Goal: Transaction & Acquisition: Purchase product/service

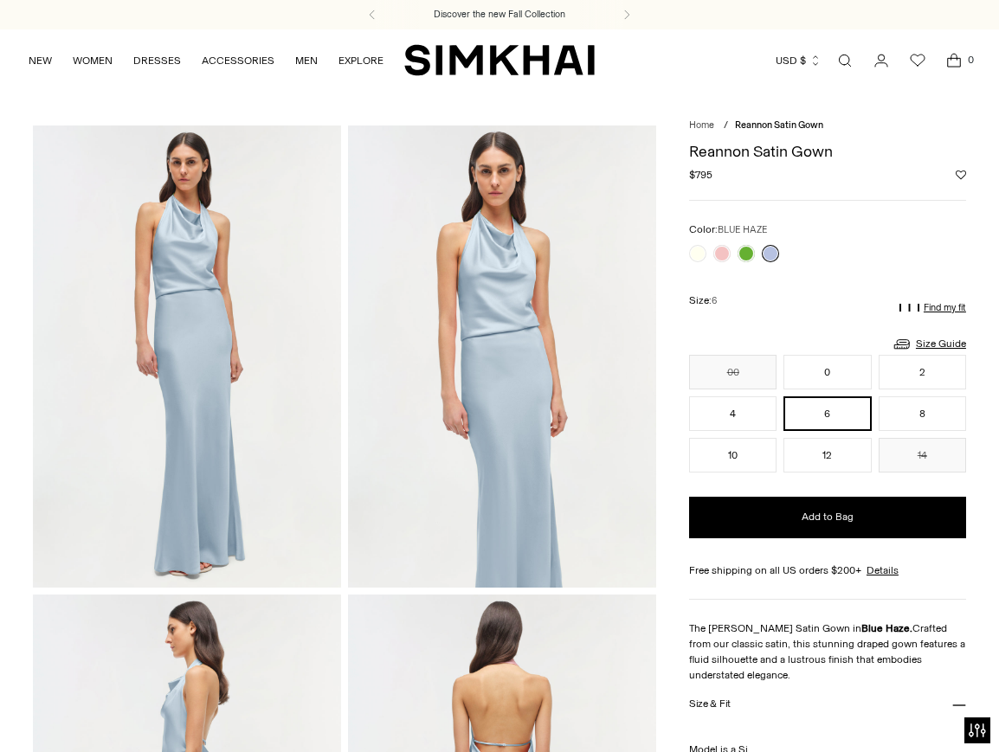
click at [758, 252] on div at bounding box center [733, 253] width 97 height 24
click at [747, 255] on link at bounding box center [745, 253] width 17 height 17
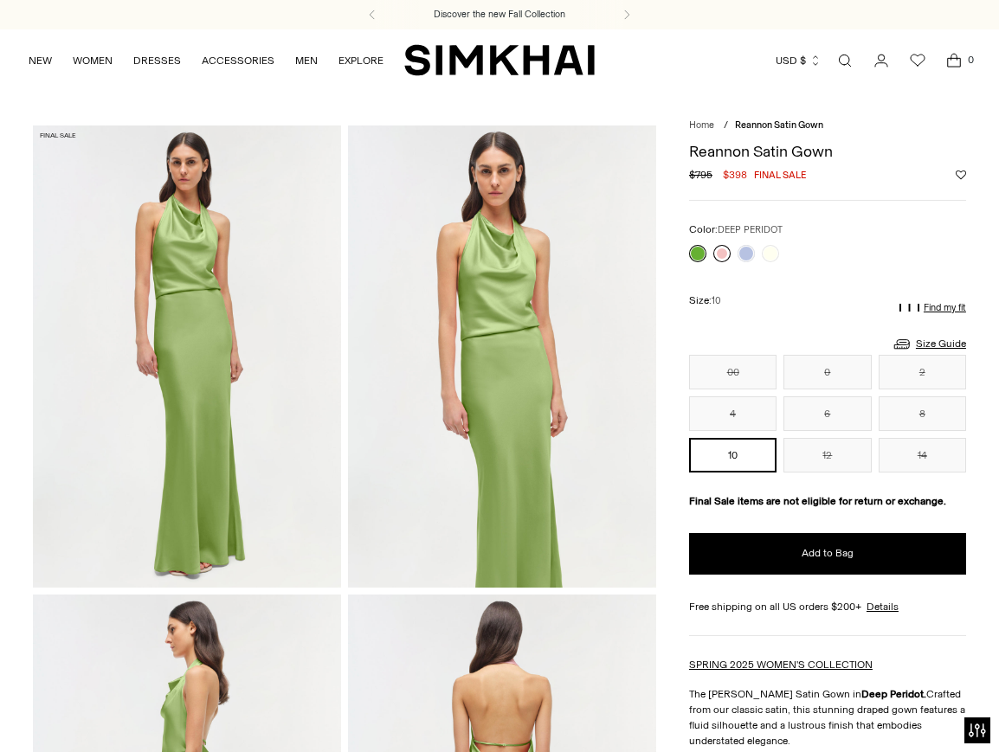
click at [721, 261] on link at bounding box center [721, 253] width 17 height 17
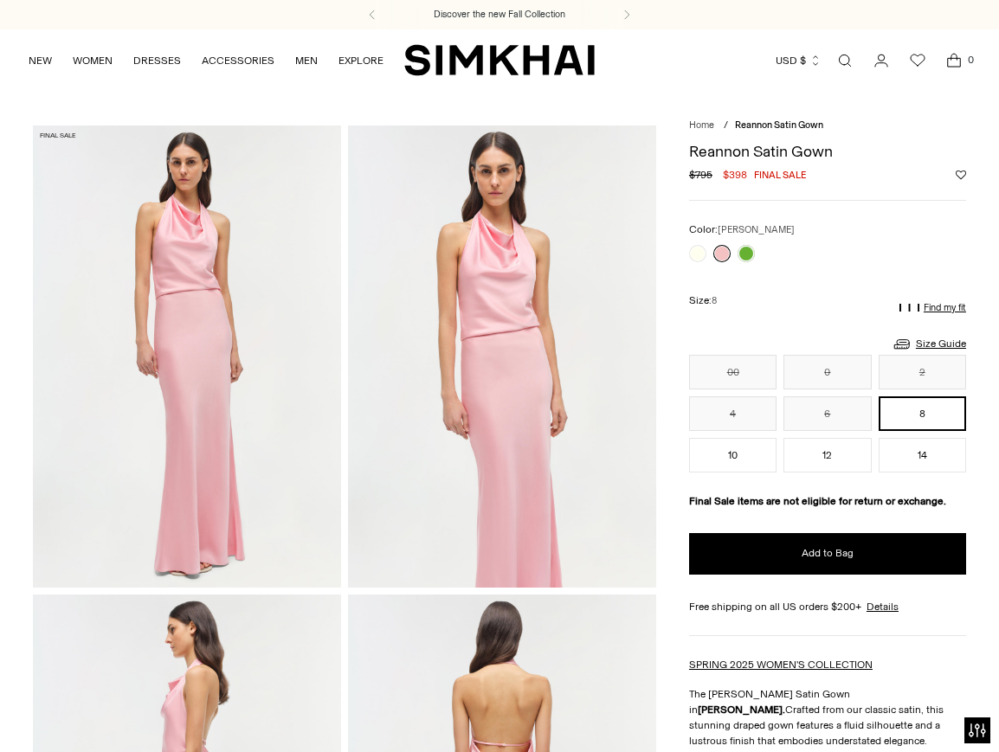
click at [801, 276] on div "**********" at bounding box center [827, 347] width 277 height 251
